Goal: Task Accomplishment & Management: Complete application form

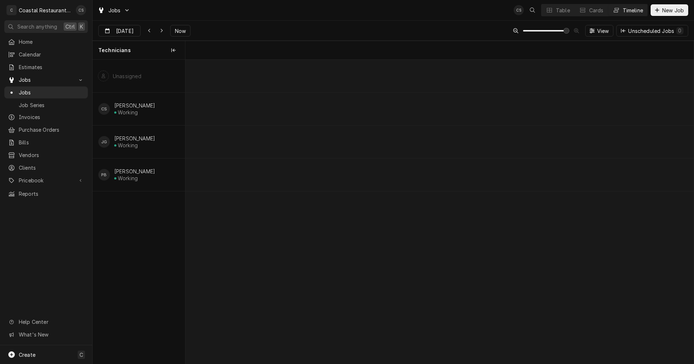
scroll to position [0, 10079]
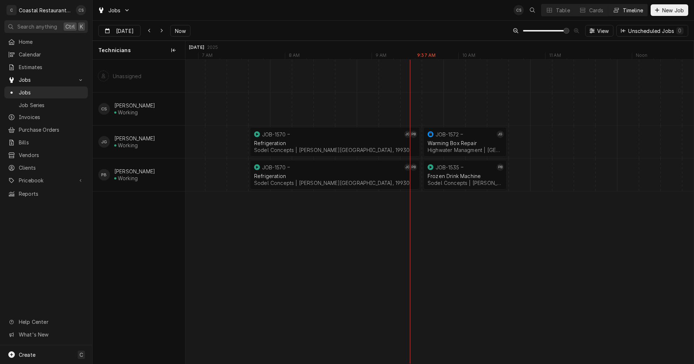
scroll to position [0, 10195]
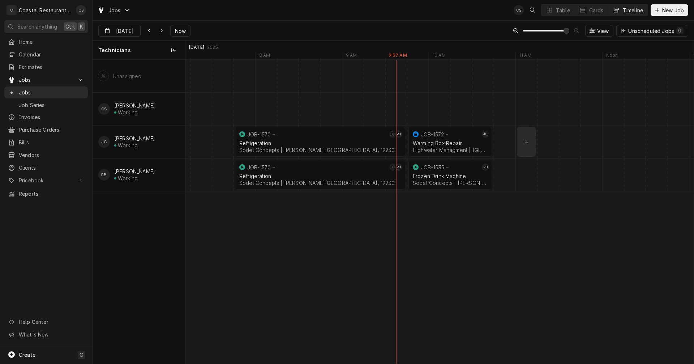
click at [524, 143] on div "normal" at bounding box center [440, 142] width 20898 height 33
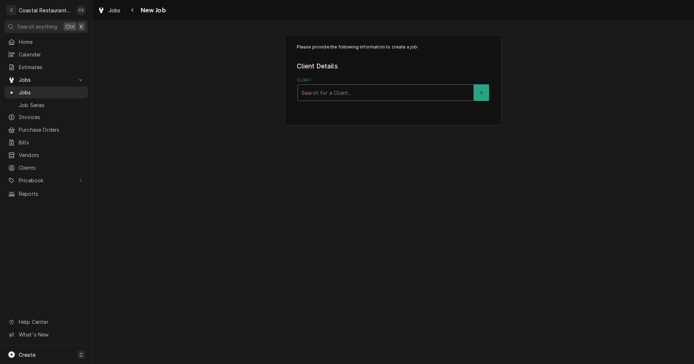
click at [333, 88] on div "Client" at bounding box center [386, 92] width 169 height 13
type input "Papa"
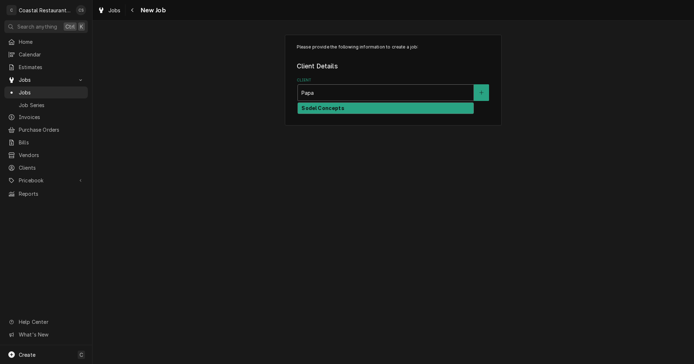
click at [331, 110] on strong "Sodel Concepts" at bounding box center [323, 108] width 43 height 6
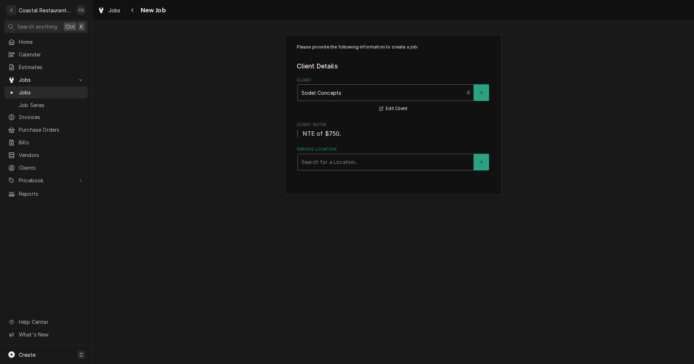
click at [332, 164] on div "Service Location" at bounding box center [386, 162] width 169 height 13
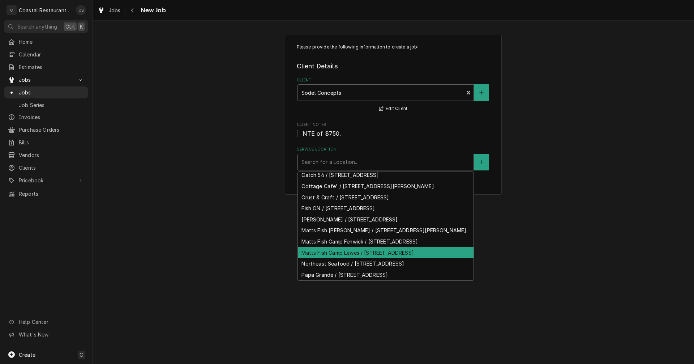
scroll to position [63, 0]
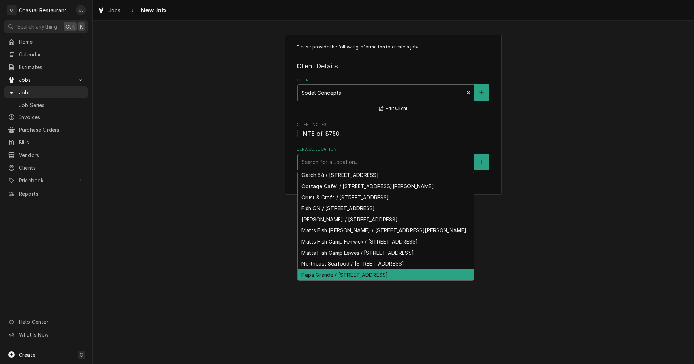
click at [319, 277] on div "Papa Grande / 38929 Madison Ave, Selbyville, DE 19975" at bounding box center [386, 274] width 176 height 11
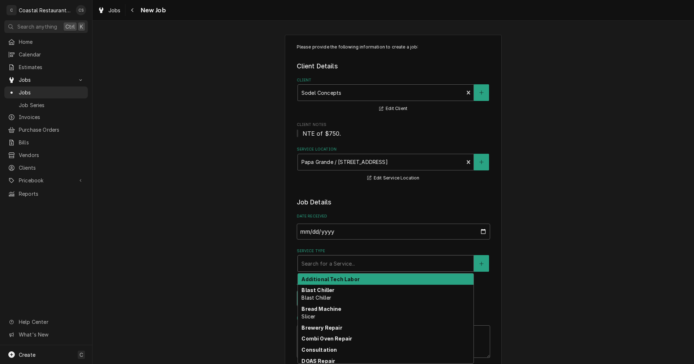
click at [332, 263] on div "Service Type" at bounding box center [386, 263] width 169 height 13
type textarea "x"
type input "H"
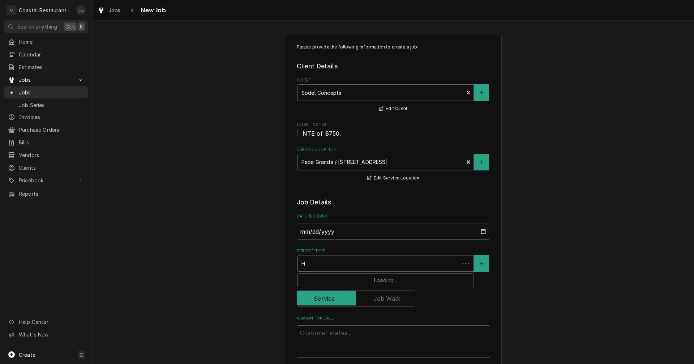
type textarea "x"
type input "HV"
type textarea "x"
type input "HVA"
type textarea "x"
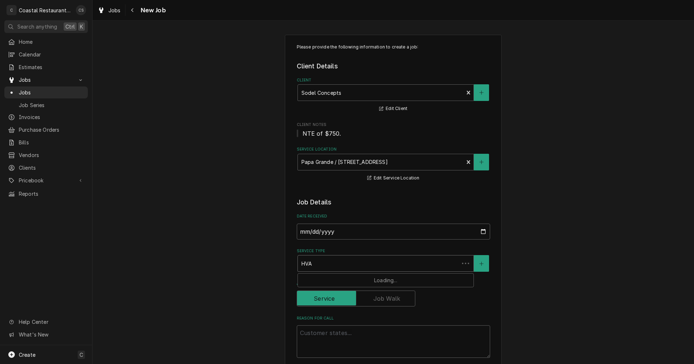
type input "HVAC"
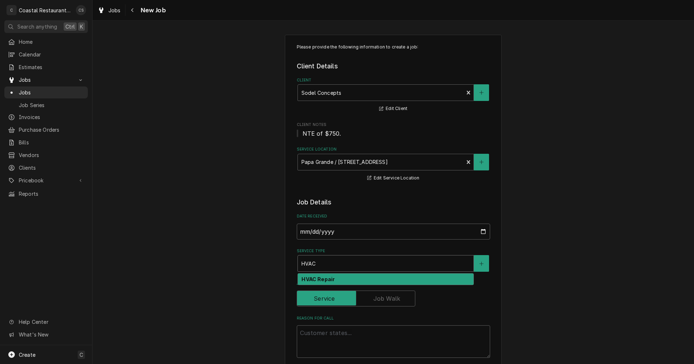
click at [331, 280] on strong "HVAC Repair" at bounding box center [318, 279] width 33 height 6
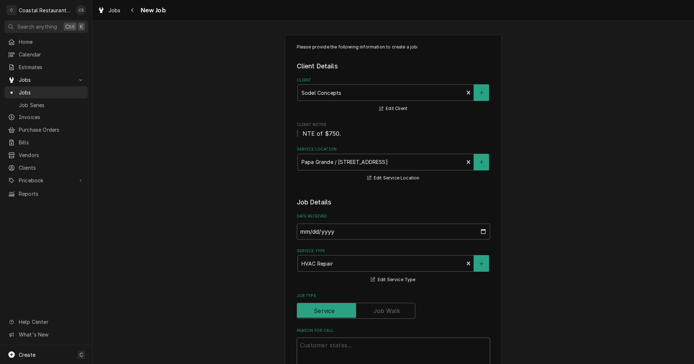
click at [320, 346] on textarea "Reason For Call" at bounding box center [394, 353] width 194 height 33
click at [316, 348] on textarea "Reason For Call" at bounding box center [394, 353] width 194 height 33
paste textarea "Work Order ID: 14085"
type textarea "x"
type textarea "Work Order ID: 14085"
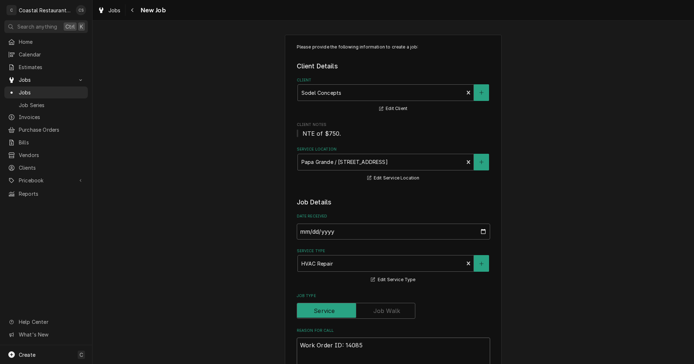
type textarea "x"
type textarea "Work Order ID: 14085"
type textarea "x"
type textarea "Work Order ID: 14085"
click at [363, 348] on textarea "Work Order ID: 14085" at bounding box center [394, 353] width 194 height 33
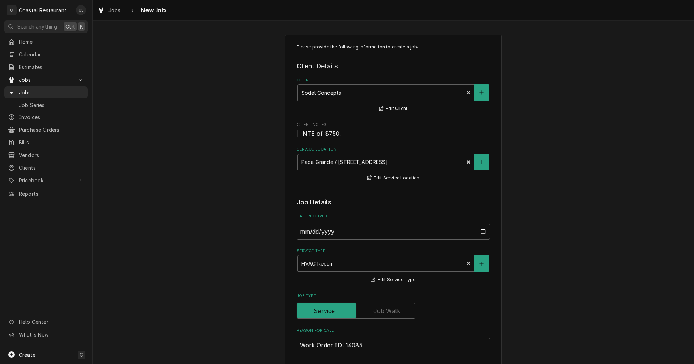
paste textarea "Our downstairs ac unit isn't working. The thermostat is blinking no signal. Rep…"
type textarea "x"
type textarea "Work Order ID: 14085 Our downstairs ac unit isn't working. The thermostat is bl…"
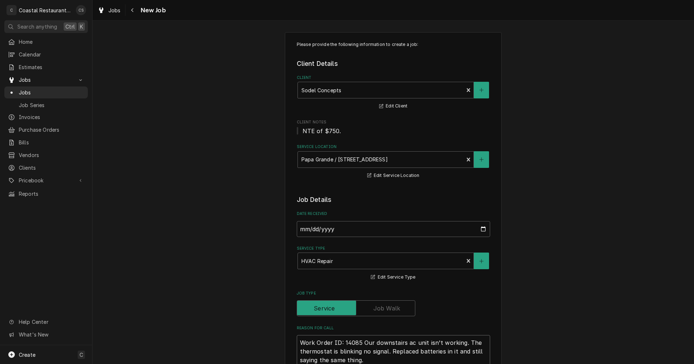
type textarea "x"
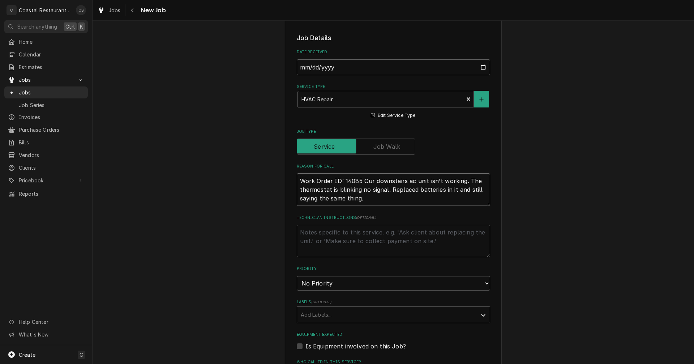
scroll to position [220, 0]
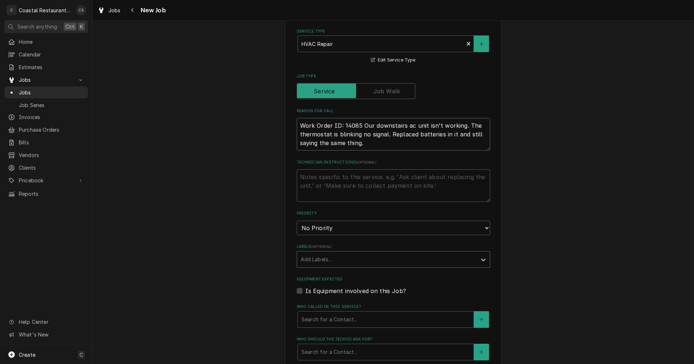
type textarea "Work Order ID: 14085 Our downstairs ac unit isn't working. The thermostat is bl…"
click at [323, 260] on div "Labels" at bounding box center [387, 259] width 173 height 13
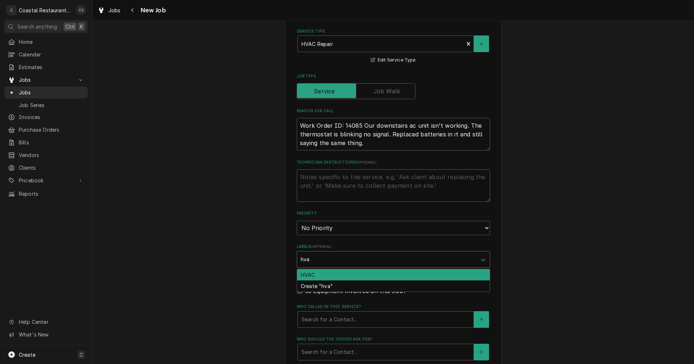
type input "hvac"
click at [317, 275] on div "HVAC" at bounding box center [393, 274] width 193 height 11
type textarea "x"
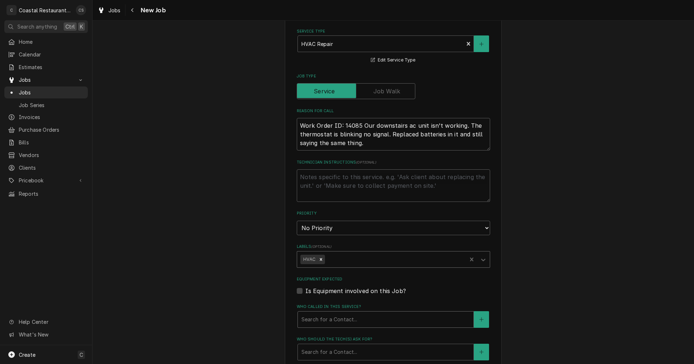
click at [329, 320] on div "Who called in this service?" at bounding box center [386, 319] width 169 height 13
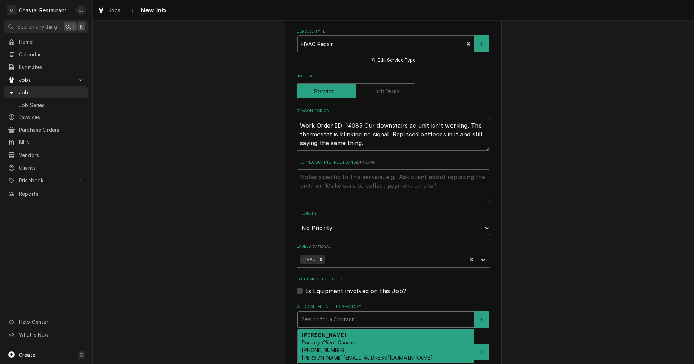
drag, startPoint x: 327, startPoint y: 338, endPoint x: 354, endPoint y: 318, distance: 33.9
click at [328, 338] on div "Andrew Dickinson Primary Client Contact (302) 381-0571 Andrew@sodelconcepts.com" at bounding box center [386, 346] width 176 height 34
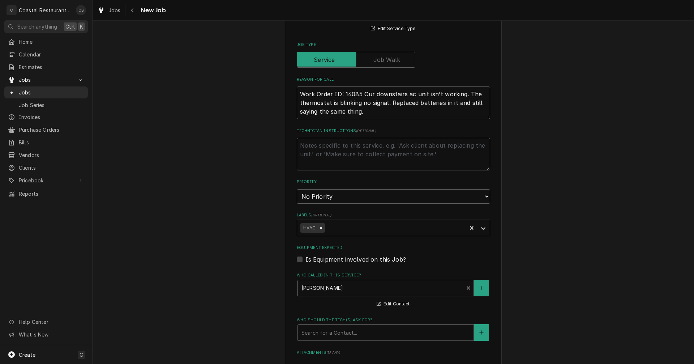
scroll to position [328, 0]
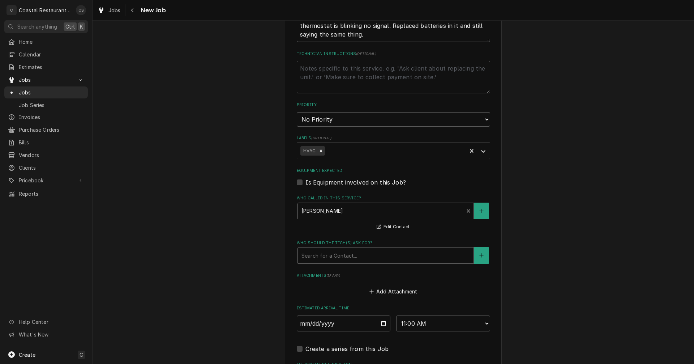
click at [322, 259] on div "Who should the tech(s) ask for?" at bounding box center [386, 255] width 169 height 13
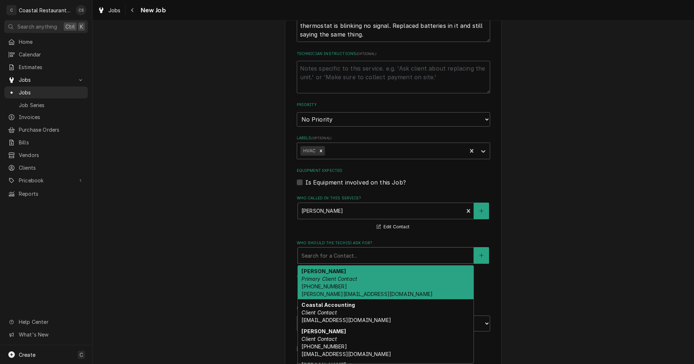
click at [326, 284] on span "(302) 381-0571 Andrew@sodelconcepts.com" at bounding box center [367, 290] width 131 height 14
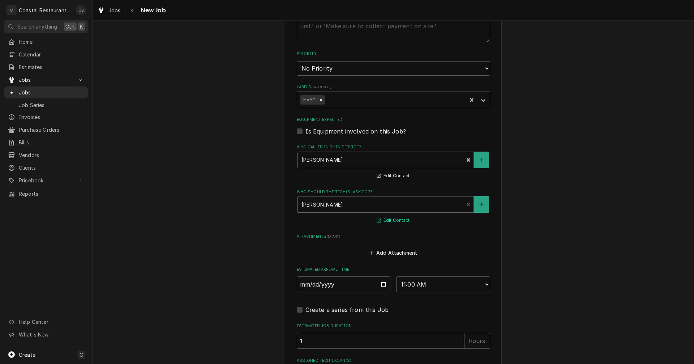
scroll to position [459, 0]
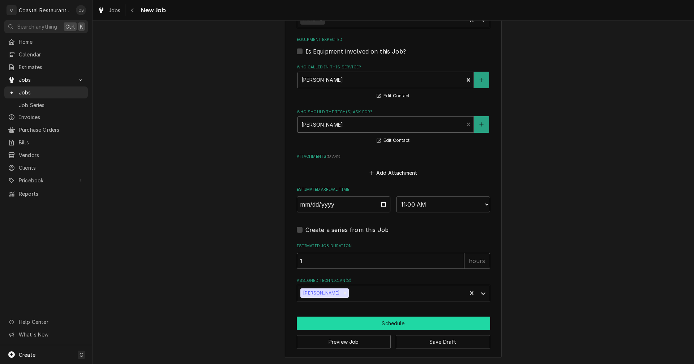
click at [387, 323] on button "Schedule" at bounding box center [394, 322] width 194 height 13
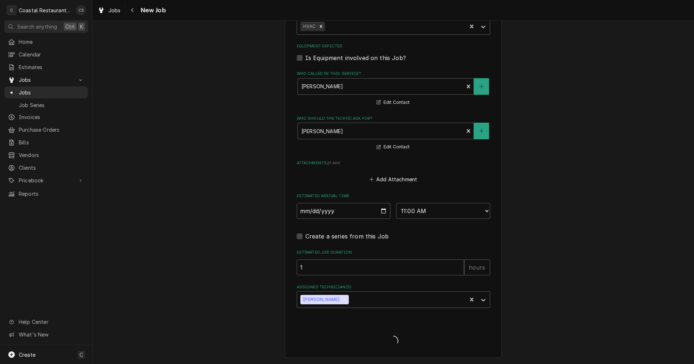
type textarea "x"
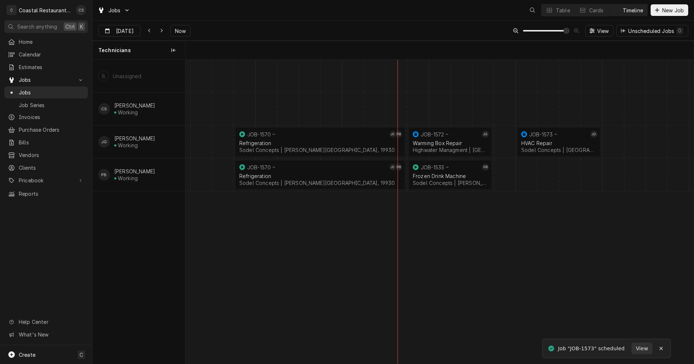
scroll to position [0, 10086]
click at [522, 178] on div "normal" at bounding box center [548, 174] width 20898 height 33
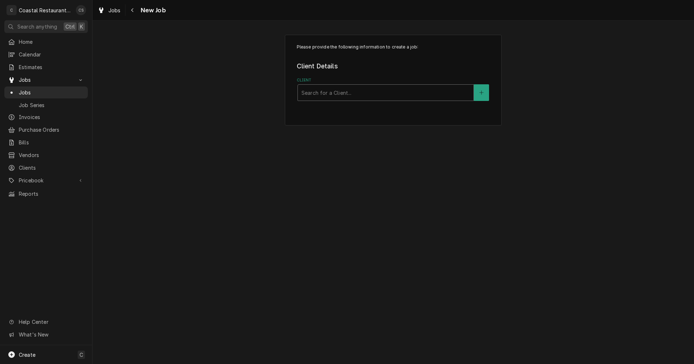
click at [349, 93] on div "Client" at bounding box center [386, 92] width 169 height 13
type input "Cott"
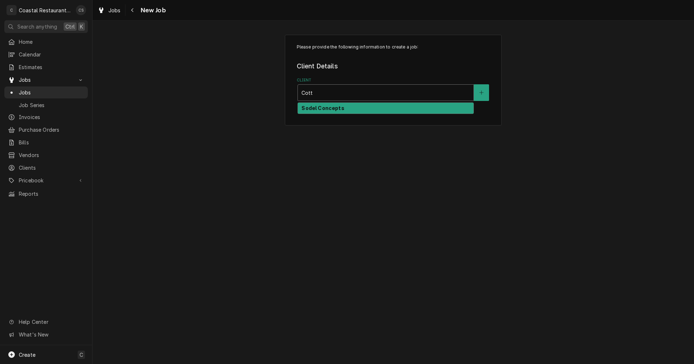
click at [333, 110] on strong "Sodel Concepts" at bounding box center [323, 108] width 43 height 6
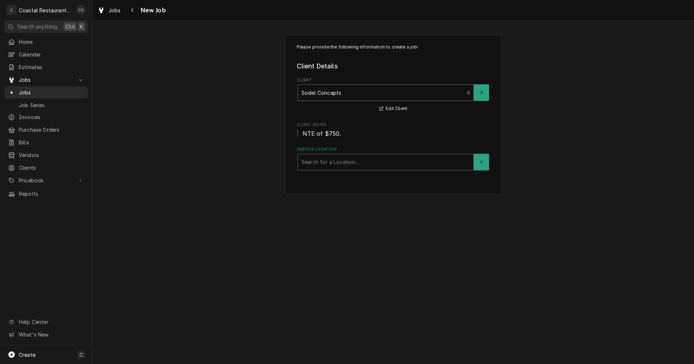
click at [331, 165] on div "Service Location" at bounding box center [386, 162] width 169 height 13
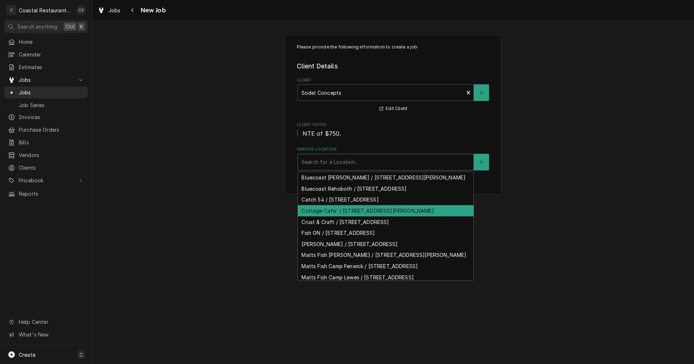
click at [331, 216] on div "Cottage Cafe' / [STREET_ADDRESS][PERSON_NAME]" at bounding box center [386, 210] width 176 height 11
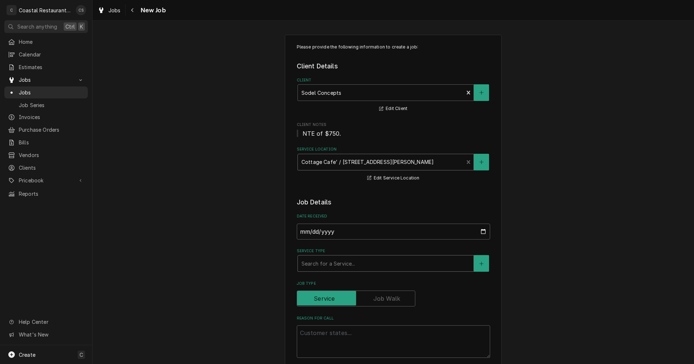
click at [333, 265] on div "Service Type" at bounding box center [386, 263] width 169 height 13
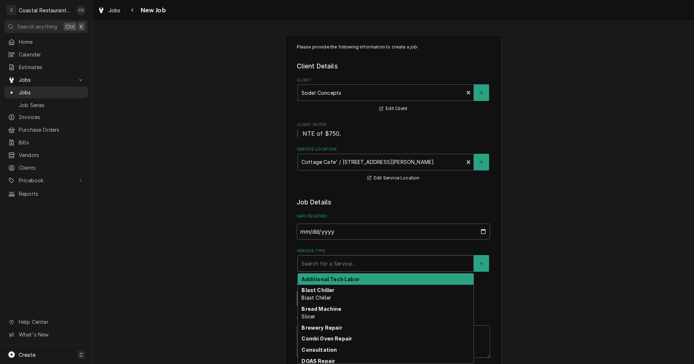
type textarea "x"
type input "I"
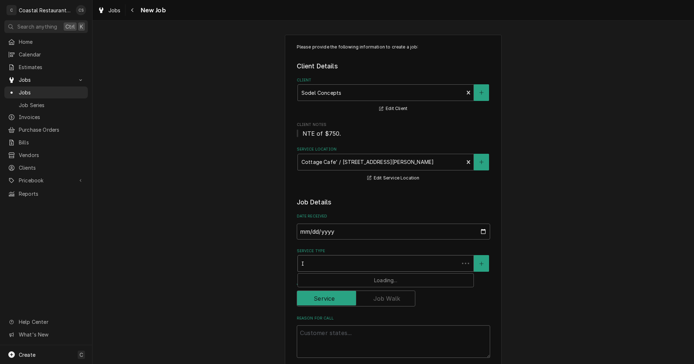
type textarea "x"
type input "Ic"
type textarea "x"
type input "Ice"
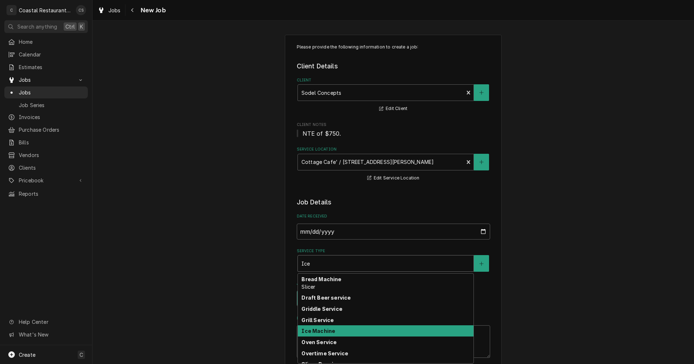
click at [328, 333] on strong "Ice Machine" at bounding box center [319, 331] width 34 height 6
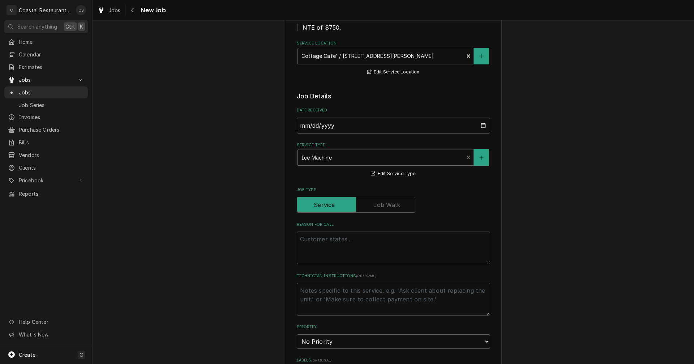
scroll to position [109, 0]
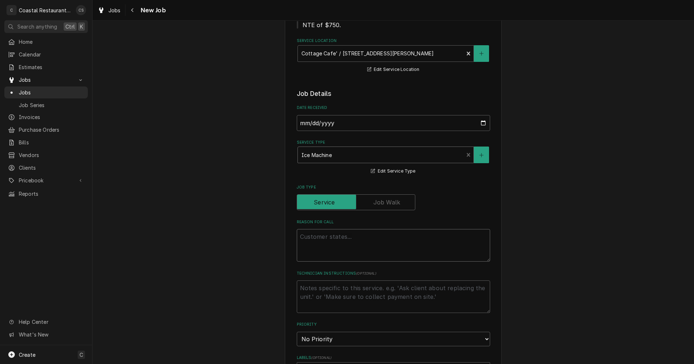
click at [332, 240] on textarea "Reason For Call" at bounding box center [394, 245] width 194 height 33
click at [314, 237] on textarea "Reason For Call" at bounding box center [394, 245] width 194 height 33
paste textarea "Work Order ID: 14080"
type textarea "x"
type textarea "Work Order ID: 14080"
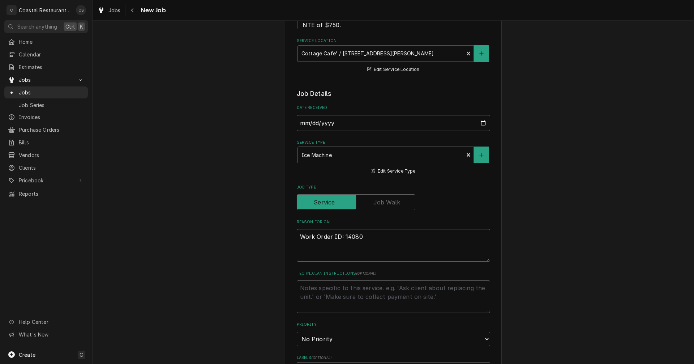
type textarea "x"
type textarea "Work Order ID: 14080"
type textarea "x"
type textarea "Work Order ID: 14080"
click at [371, 238] on textarea "Work Order ID: 14080" at bounding box center [394, 245] width 194 height 33
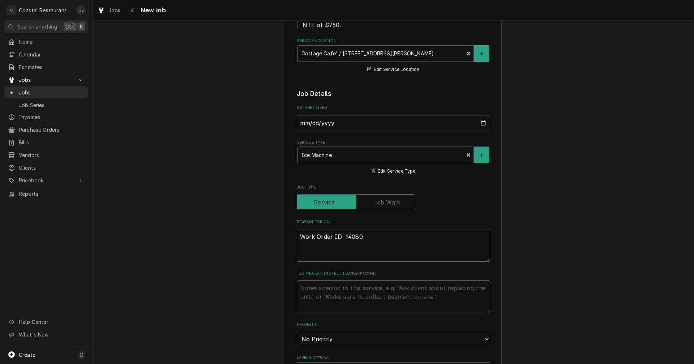
paste textarea "The ice machine is not producing the normal size ice. It is smaller and not as …"
type textarea "x"
type textarea "Work Order ID: 14080 The ice machine is not producing the normal size ice. It i…"
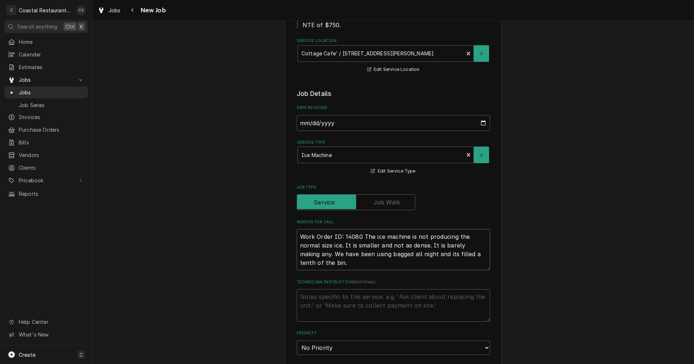
type textarea "x"
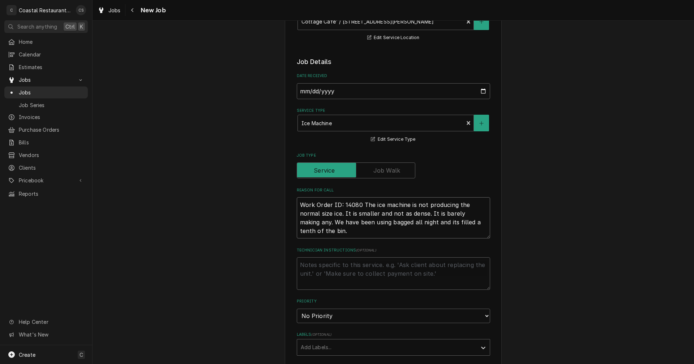
scroll to position [217, 0]
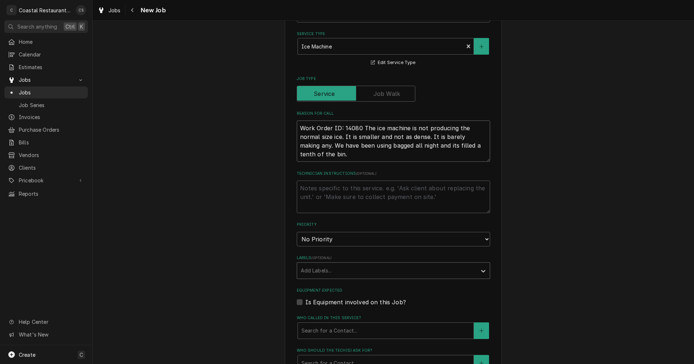
type textarea "Work Order ID: 14080 The ice machine is not producing the normal size ice. It i…"
click at [332, 268] on div "Labels" at bounding box center [387, 270] width 173 height 13
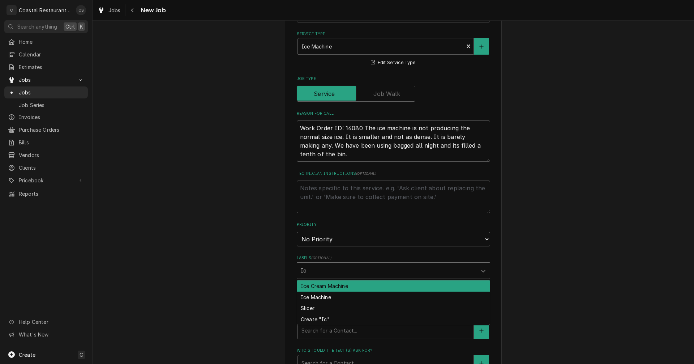
type input "Ice"
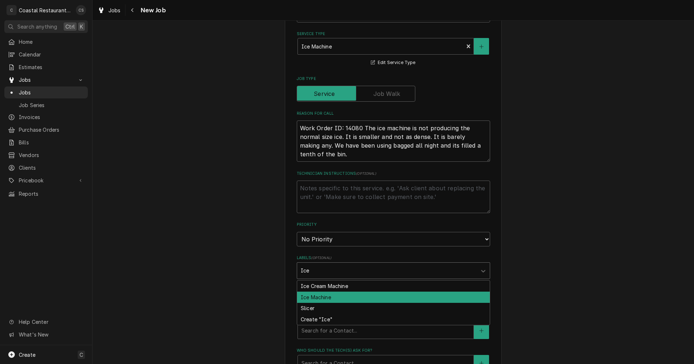
click at [337, 296] on div "Ice Machine" at bounding box center [393, 297] width 193 height 11
type textarea "x"
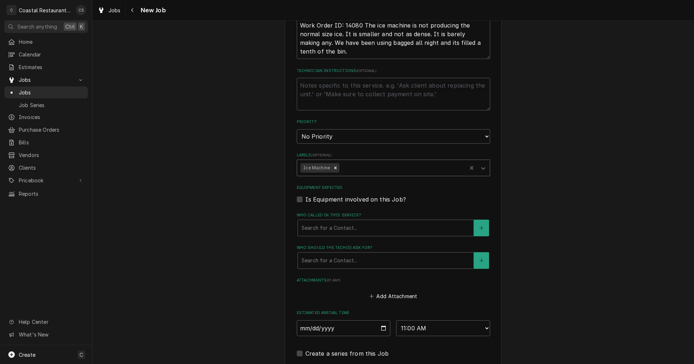
scroll to position [326, 0]
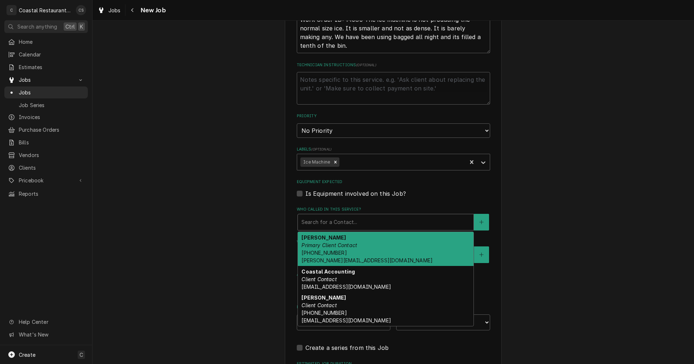
click at [315, 224] on div "Who called in this service?" at bounding box center [386, 222] width 169 height 13
click at [325, 250] on span "(302) 381-0571 Andrew@sodelconcepts.com" at bounding box center [367, 257] width 131 height 14
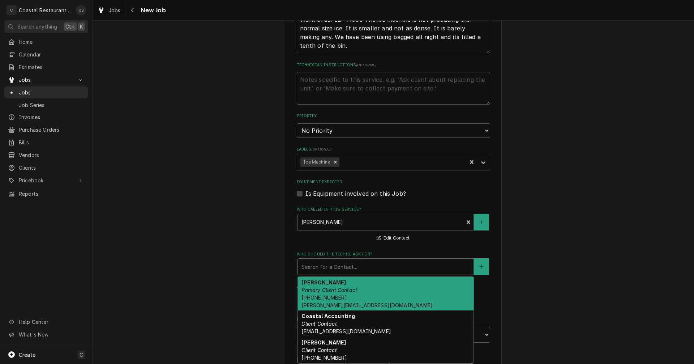
click at [327, 265] on div "Who should the tech(s) ask for?" at bounding box center [386, 266] width 169 height 13
click at [330, 287] on em "Primary Client Contact" at bounding box center [330, 290] width 56 height 6
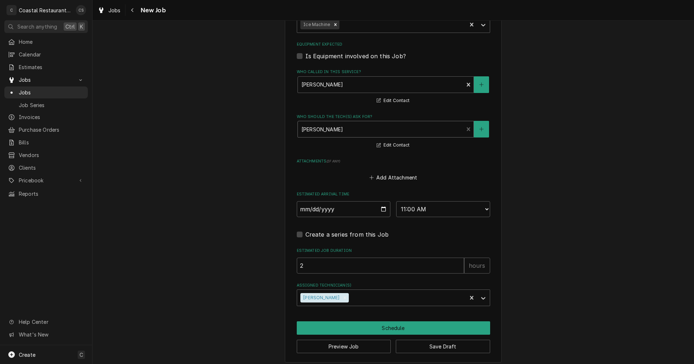
scroll to position [468, 0]
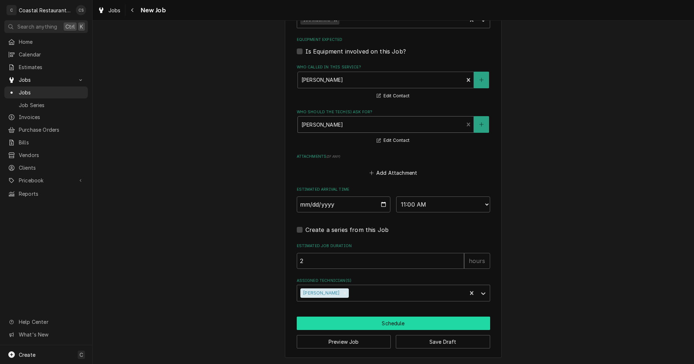
click at [374, 325] on button "Schedule" at bounding box center [394, 322] width 194 height 13
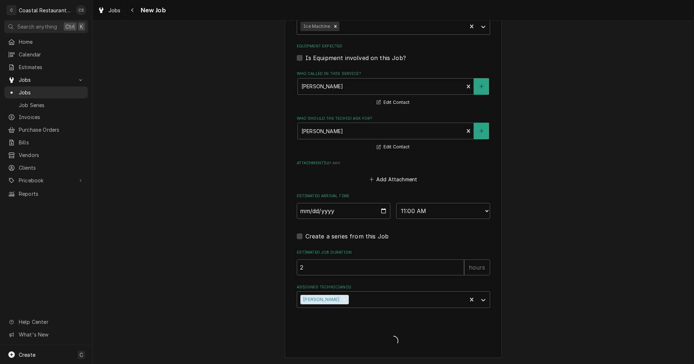
type textarea "x"
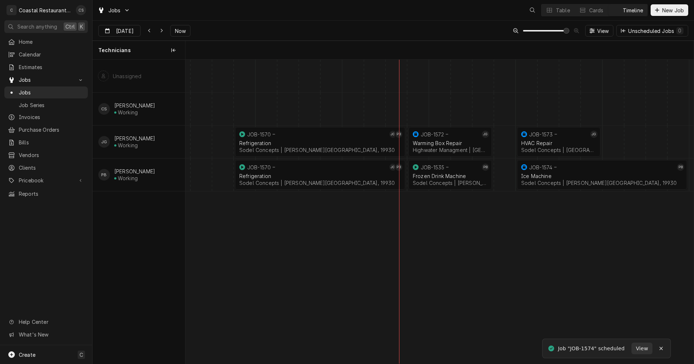
scroll to position [0, 10086]
